Goal: Navigation & Orientation: Find specific page/section

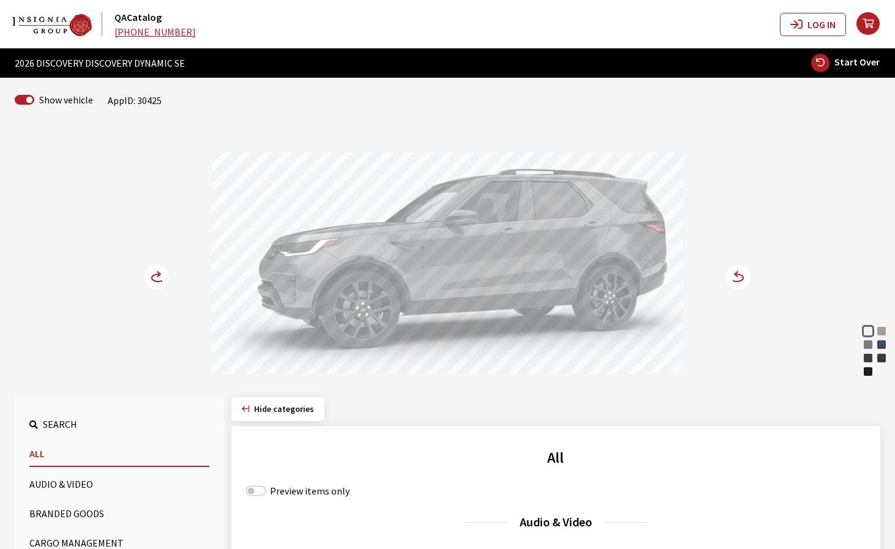
drag, startPoint x: 372, startPoint y: 278, endPoint x: 549, endPoint y: 262, distance: 177.2
click at [522, 262] on div at bounding box center [448, 265] width 472 height 225
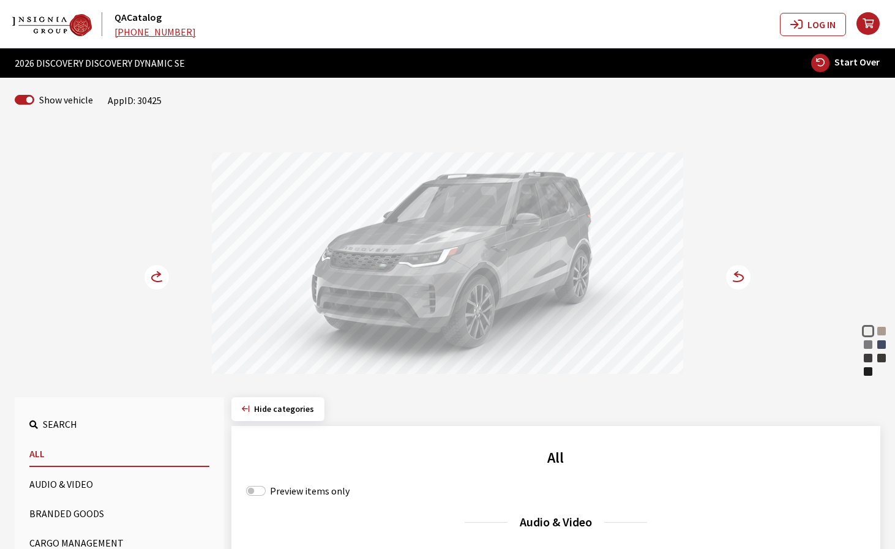
drag, startPoint x: 481, startPoint y: 263, endPoint x: 590, endPoint y: 260, distance: 109.1
click at [554, 260] on div at bounding box center [448, 265] width 472 height 225
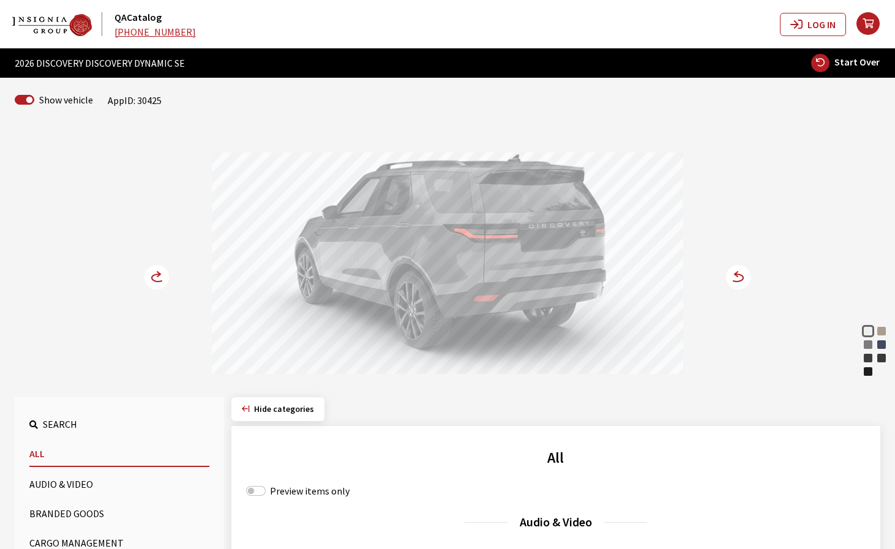
click at [735, 274] on icon at bounding box center [736, 274] width 3 height 5
